Goal: Task Accomplishment & Management: Complete application form

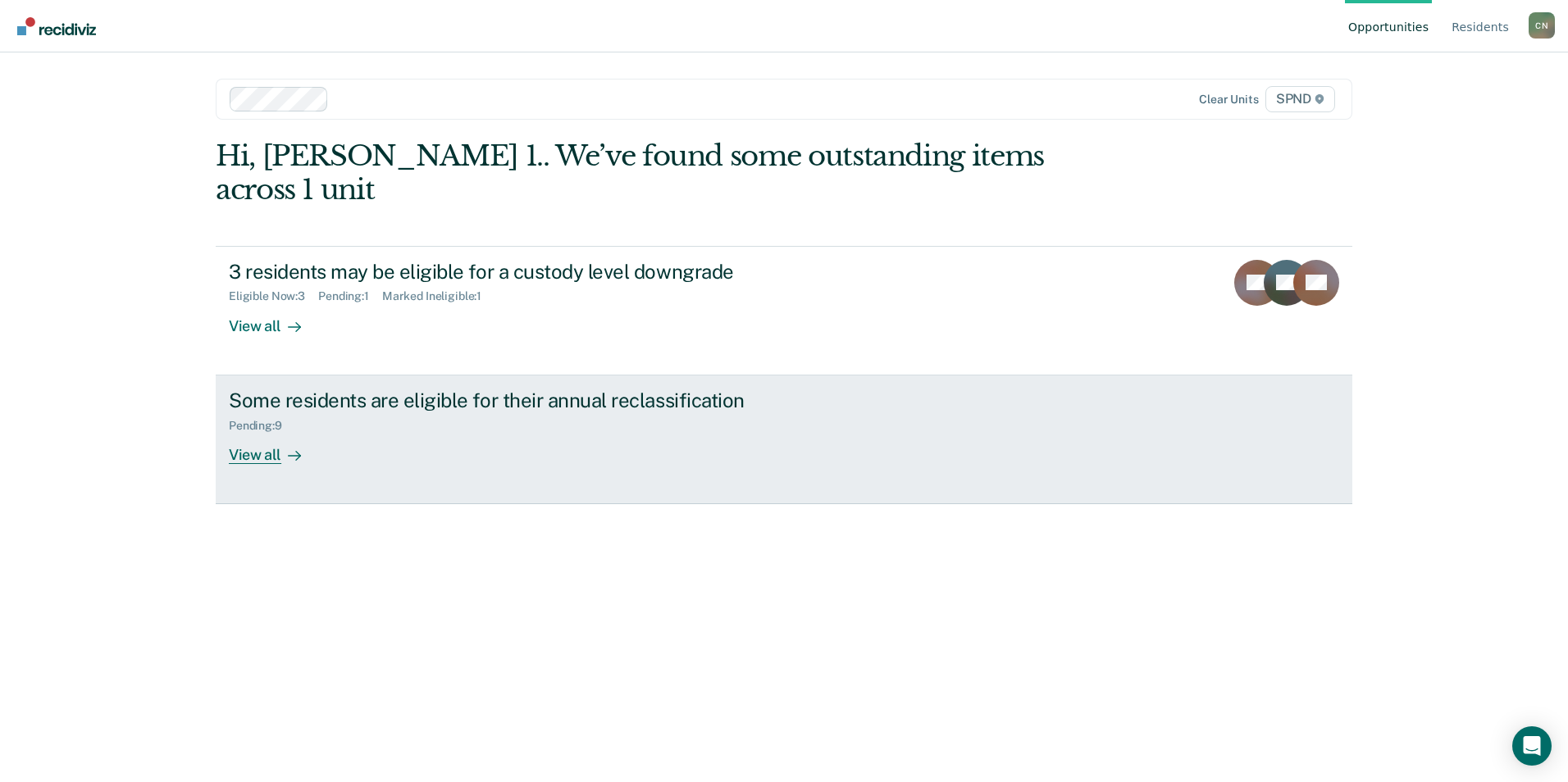
click at [270, 433] on div "View all" at bounding box center [274, 448] width 92 height 32
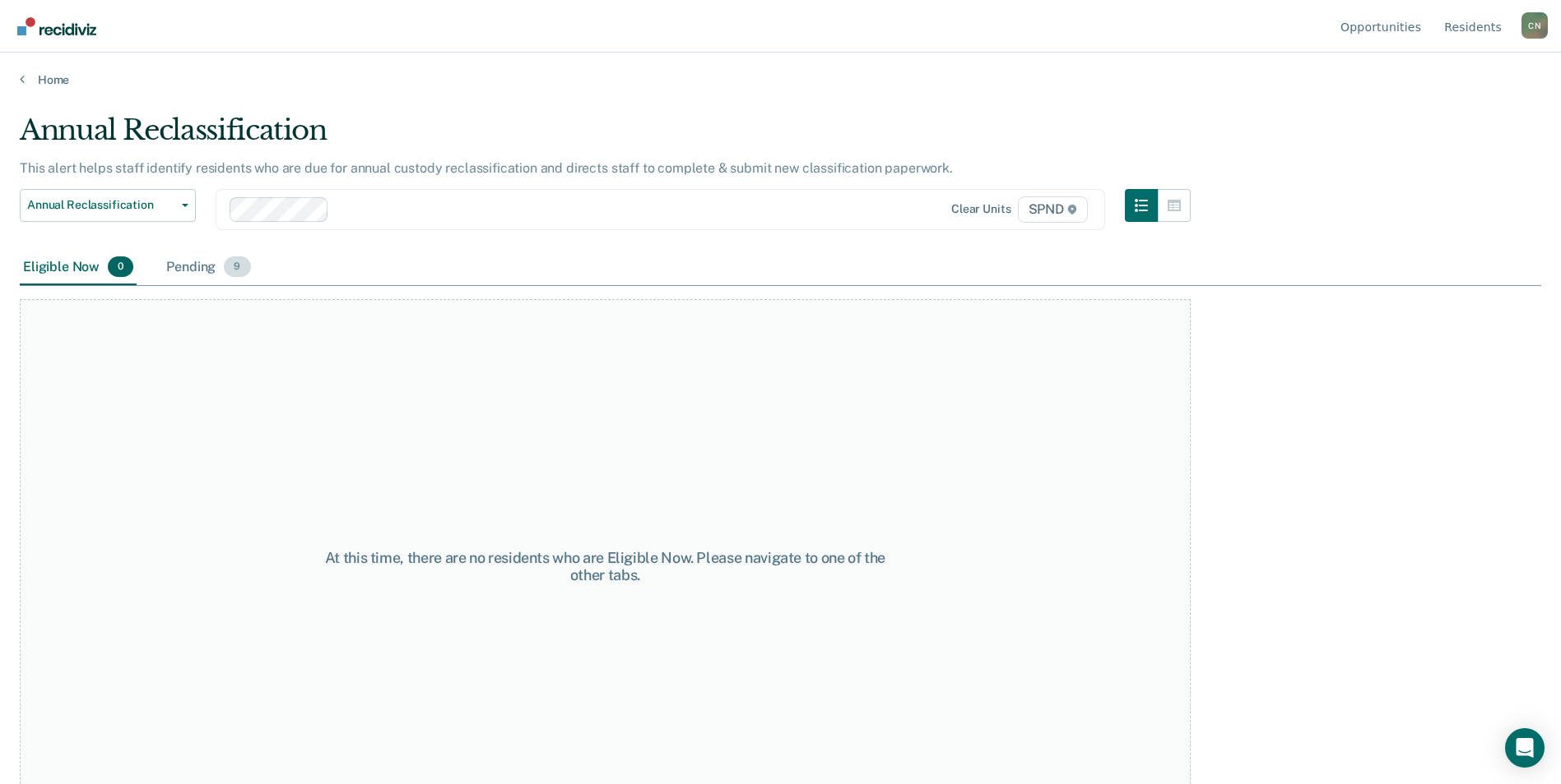
click at [198, 274] on div "Pending 9" at bounding box center [208, 268] width 90 height 36
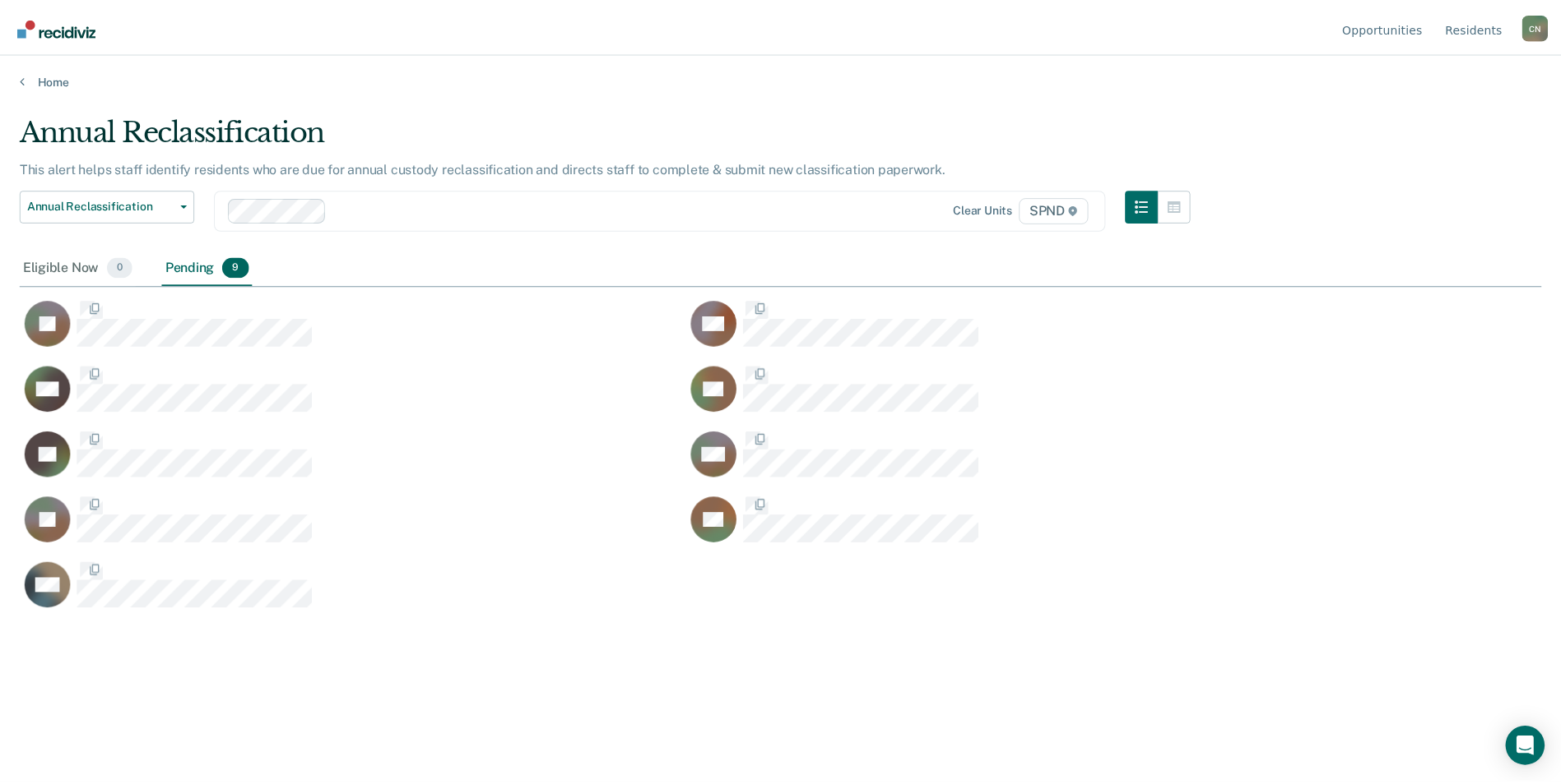
scroll to position [535, 1521]
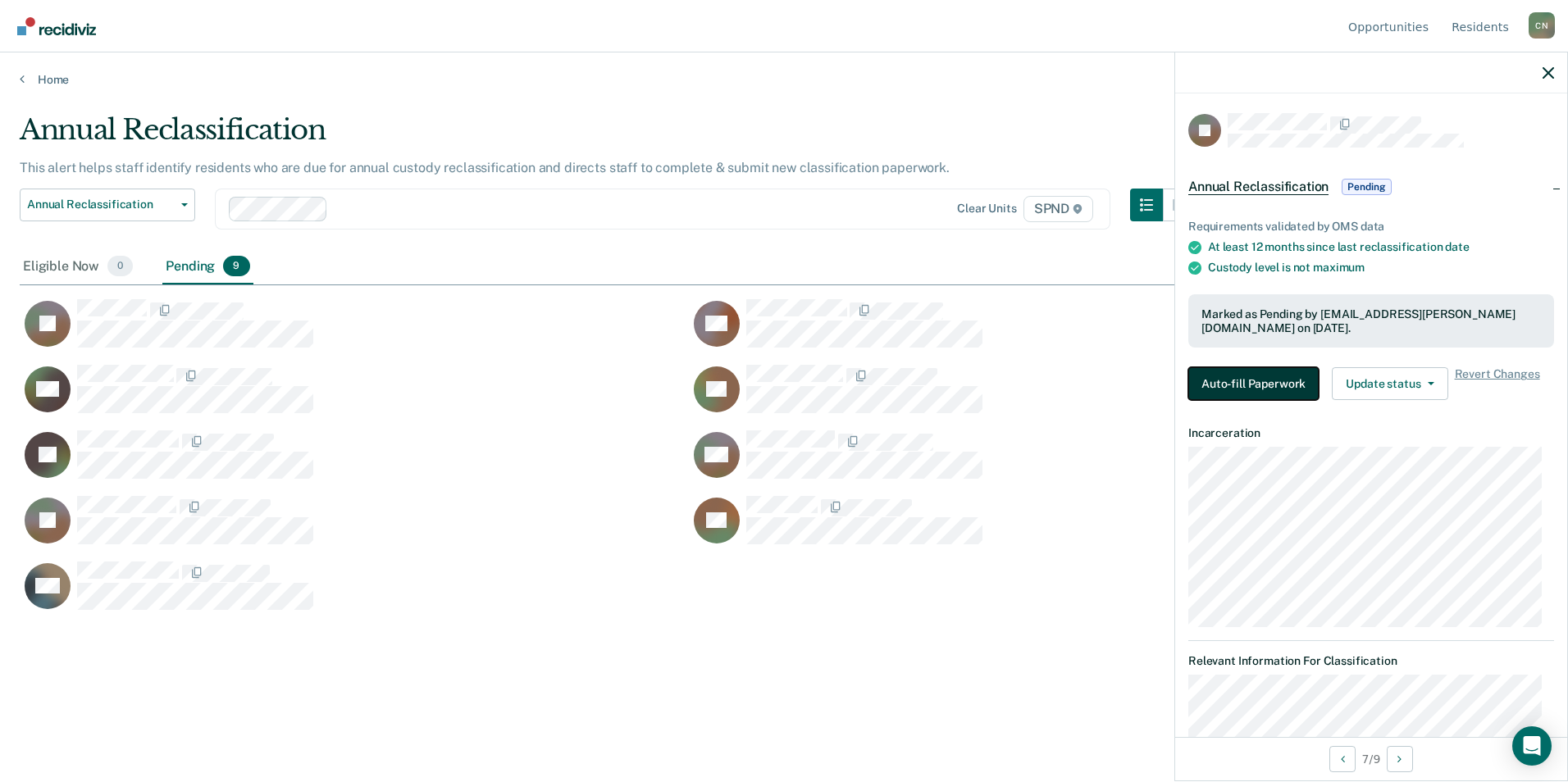
click at [1234, 376] on button "Auto-fill Paperwork" at bounding box center [1253, 383] width 131 height 33
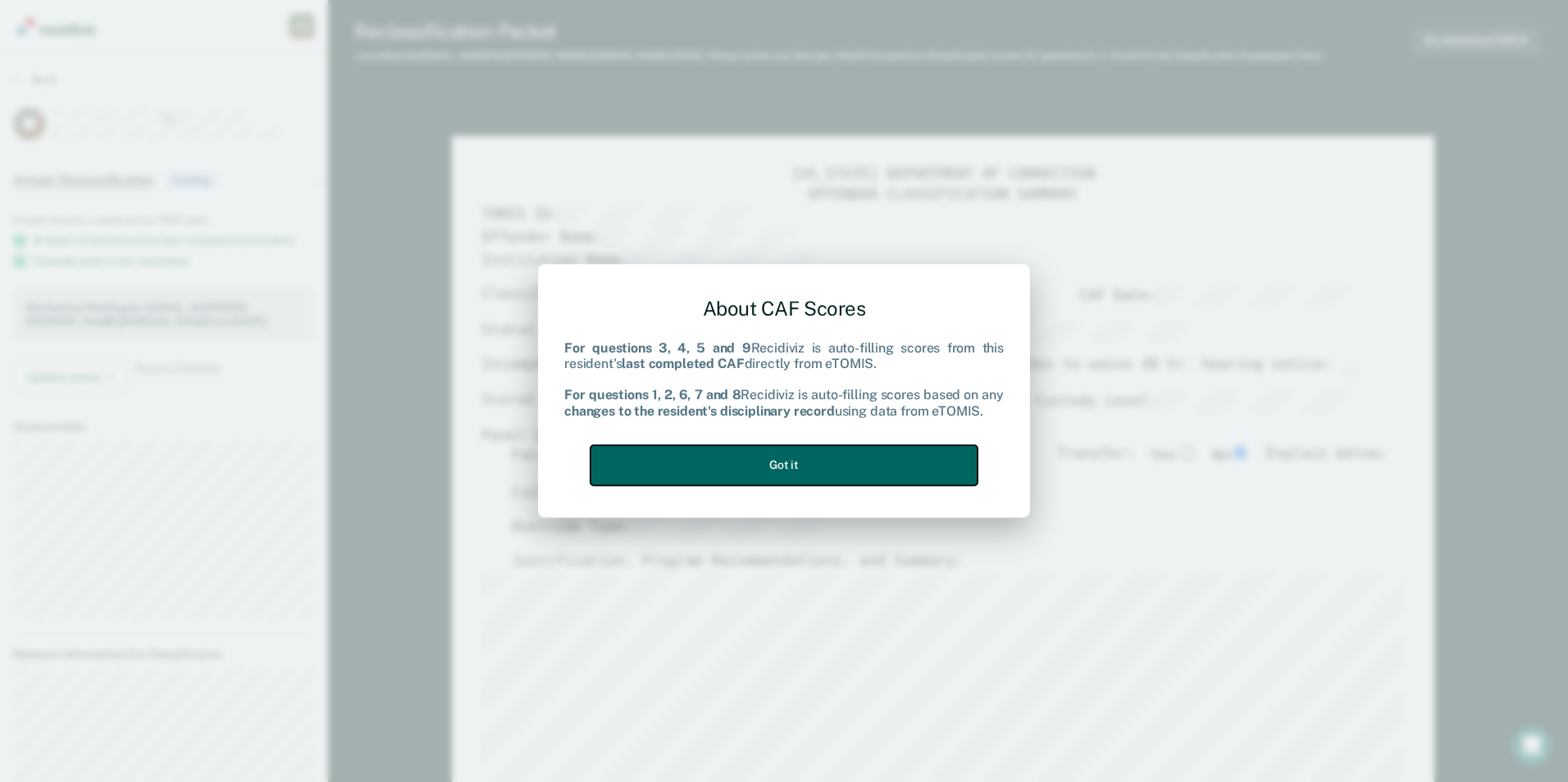
click at [811, 465] on button "Got it" at bounding box center [783, 465] width 387 height 41
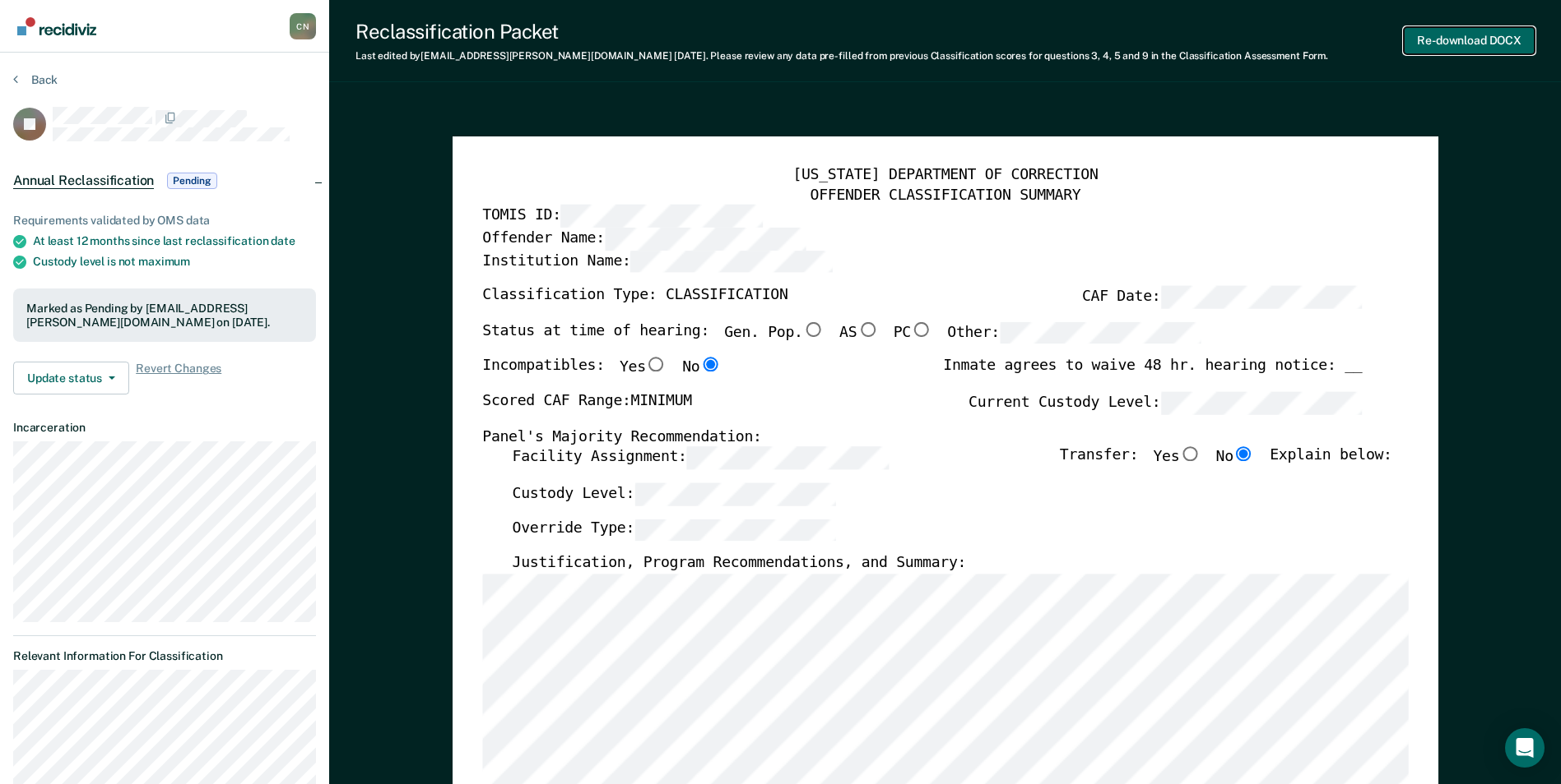
click at [1443, 35] on button "Re-download DOCX" at bounding box center [1469, 40] width 131 height 27
click at [16, 74] on icon at bounding box center [15, 78] width 5 height 13
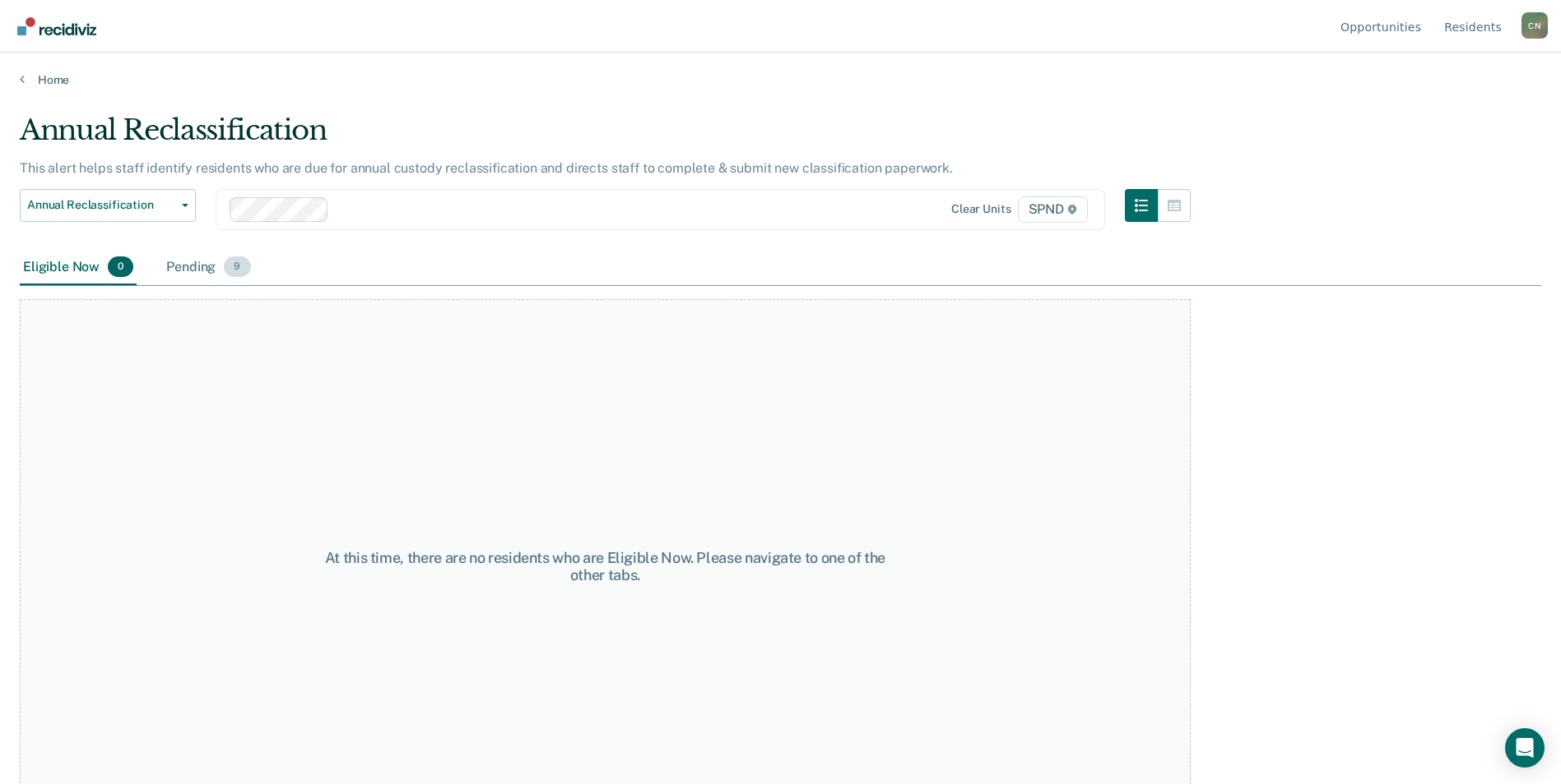
click at [174, 273] on div "Pending 9" at bounding box center [208, 268] width 90 height 36
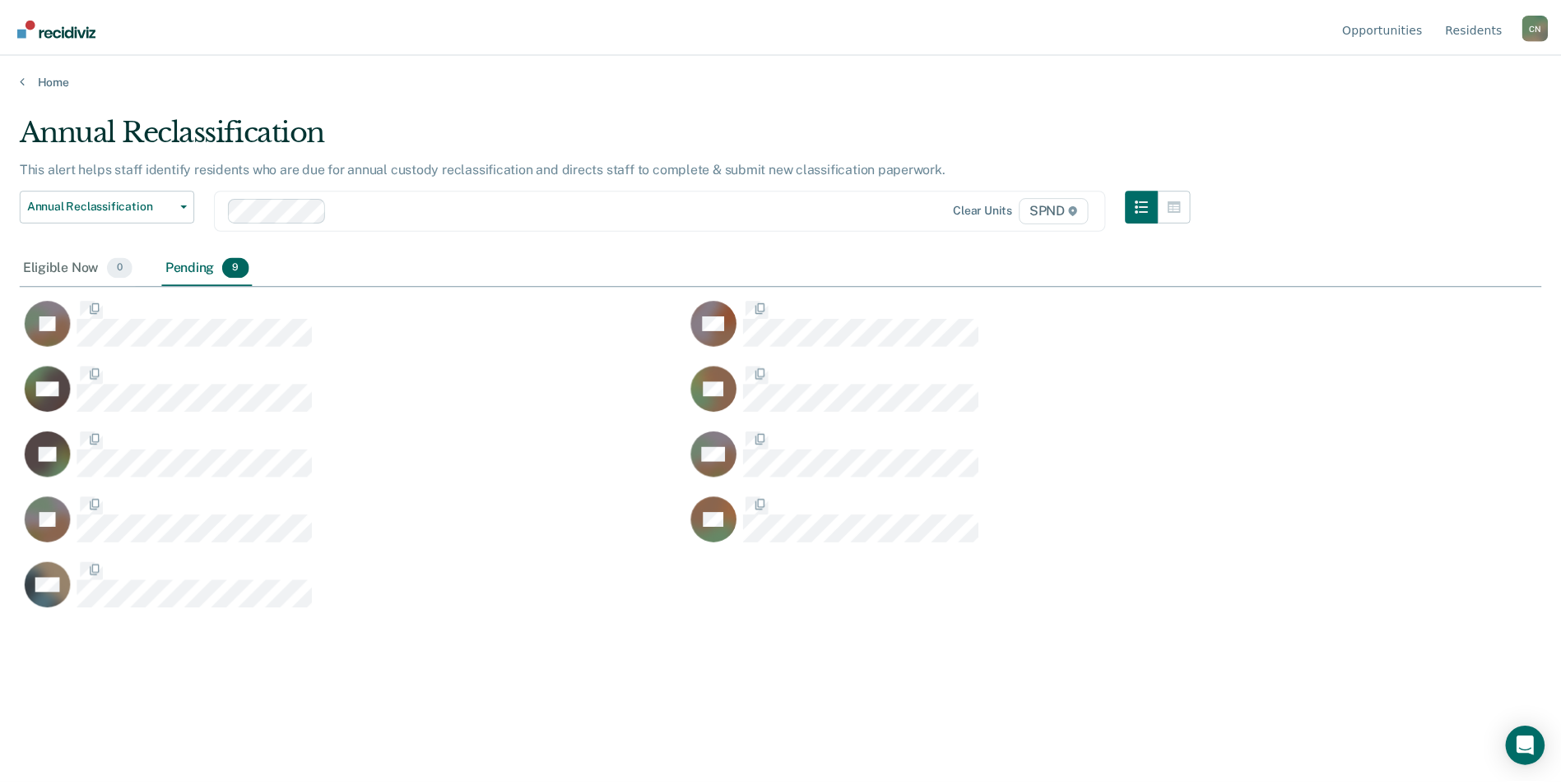
scroll to position [535, 1521]
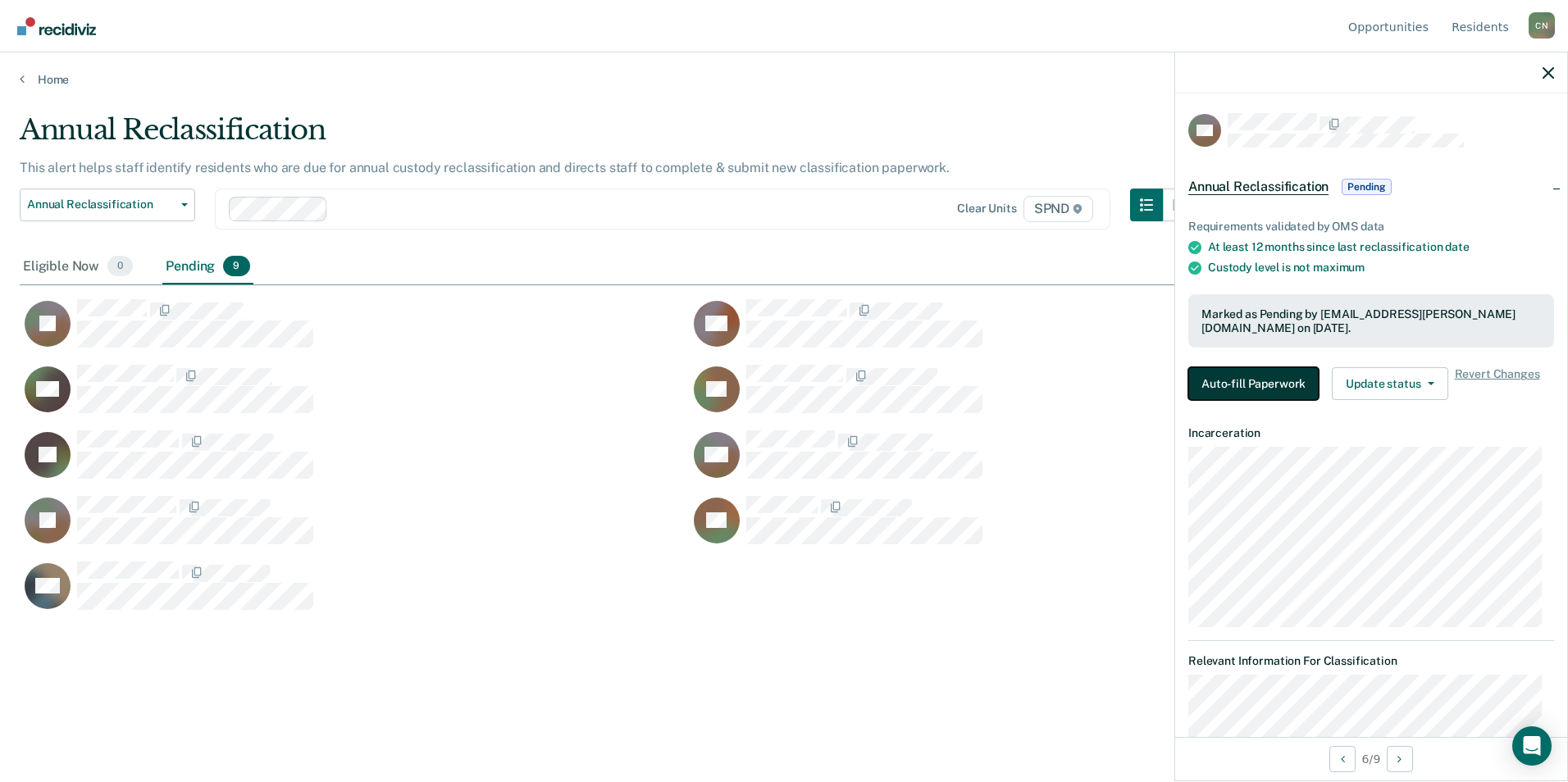
click at [1249, 379] on button "Auto-fill Paperwork" at bounding box center [1253, 383] width 131 height 33
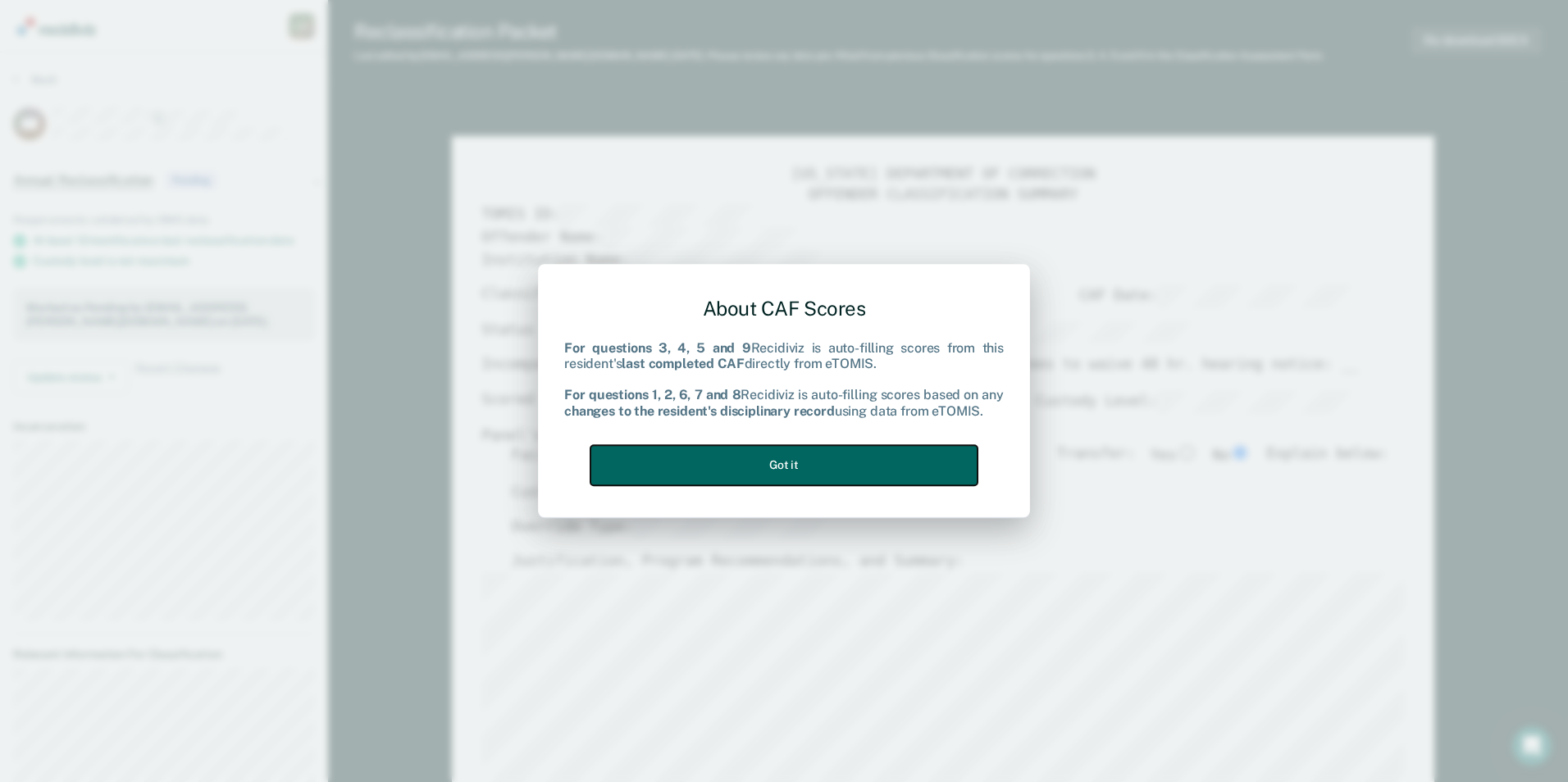
click at [800, 462] on button "Got it" at bounding box center [783, 465] width 387 height 41
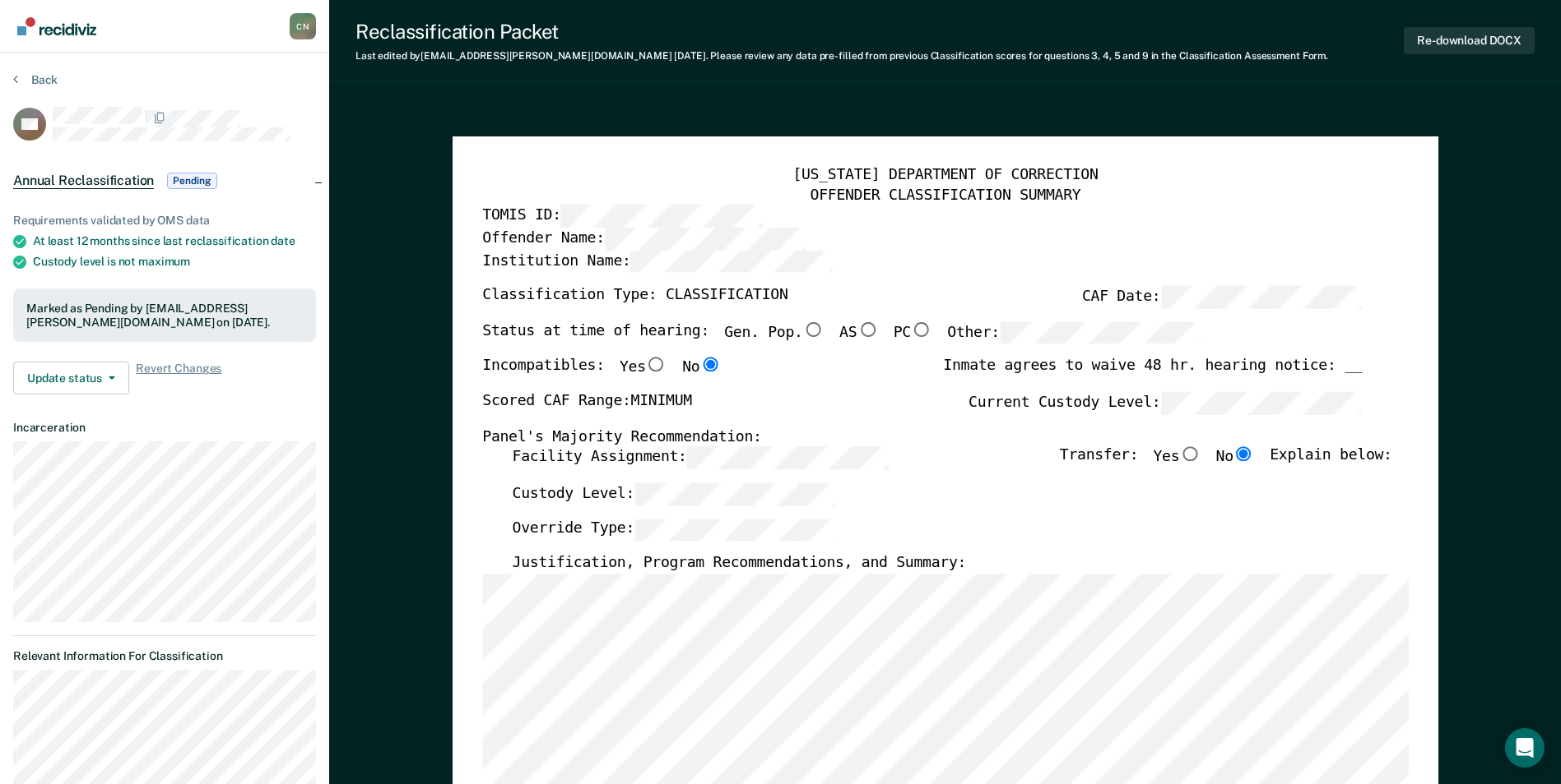
type textarea "x"
